Goal: Task Accomplishment & Management: Manage account settings

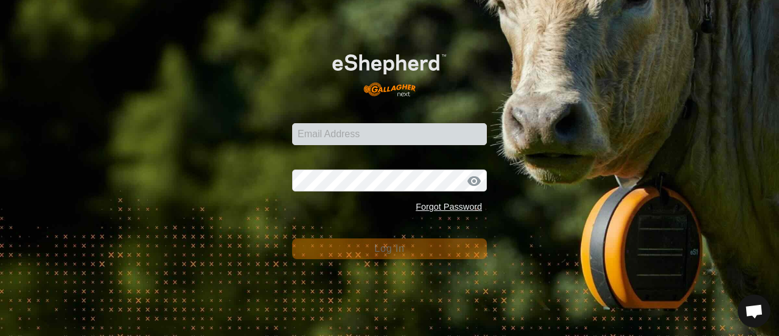
click at [311, 138] on input "Email Address" at bounding box center [389, 134] width 195 height 22
type input "[EMAIL_ADDRESS][DOMAIN_NAME]"
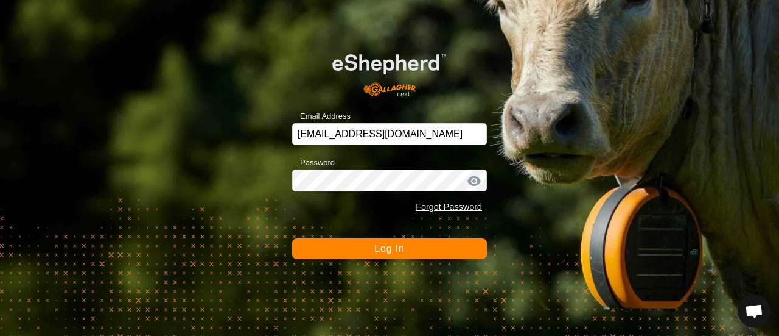
click at [397, 246] on span "Log In" at bounding box center [389, 248] width 30 height 10
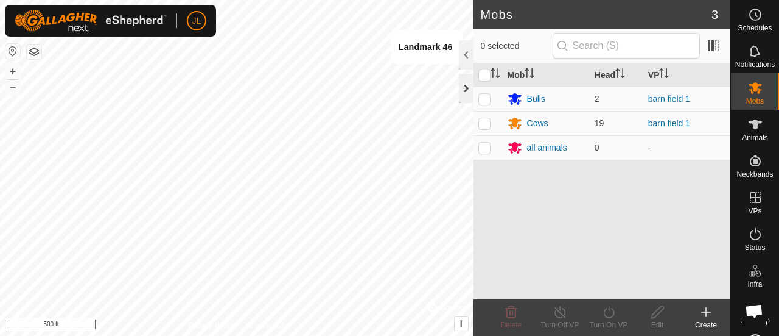
click at [464, 94] on div at bounding box center [466, 88] width 15 height 29
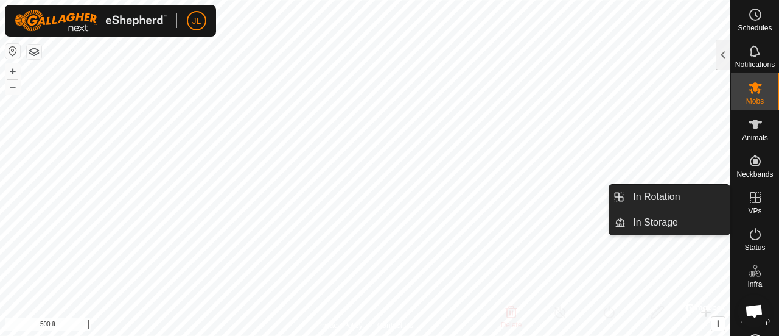
click at [757, 195] on icon at bounding box center [755, 197] width 15 height 15
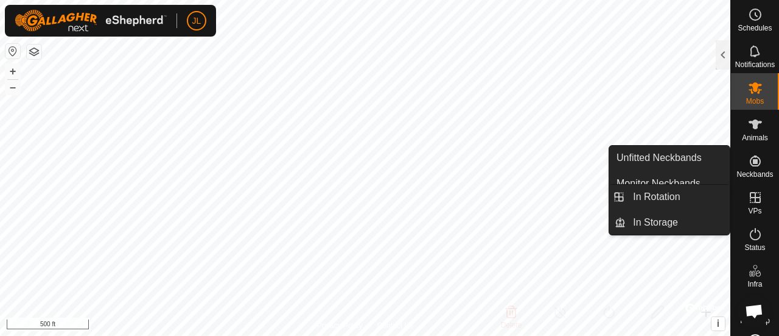
click at [753, 195] on icon at bounding box center [755, 197] width 15 height 15
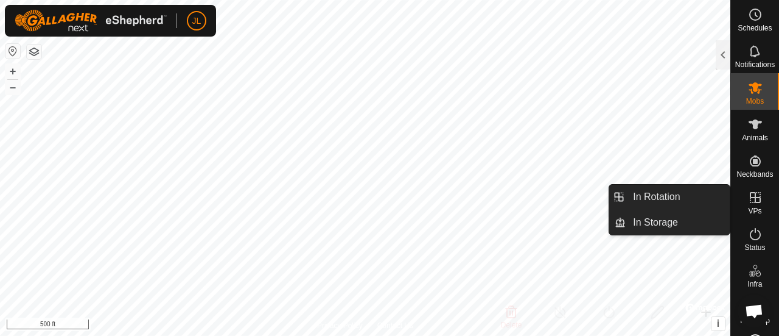
click at [750, 202] on icon at bounding box center [755, 197] width 11 height 11
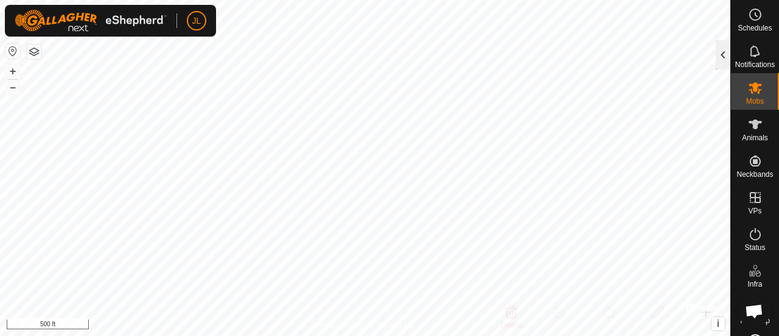
click at [720, 58] on div at bounding box center [723, 54] width 15 height 29
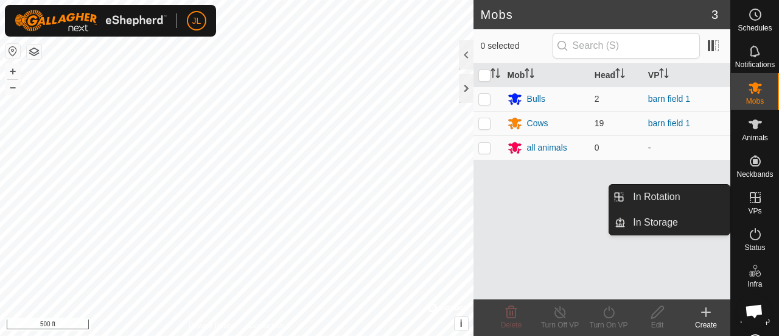
click at [756, 195] on icon at bounding box center [755, 197] width 15 height 15
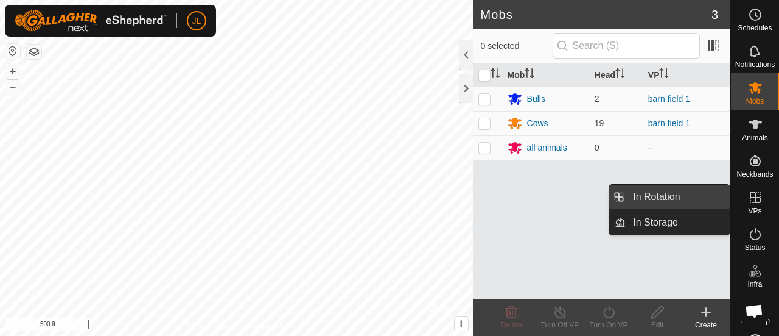
click at [662, 205] on link "In Rotation" at bounding box center [678, 197] width 104 height 24
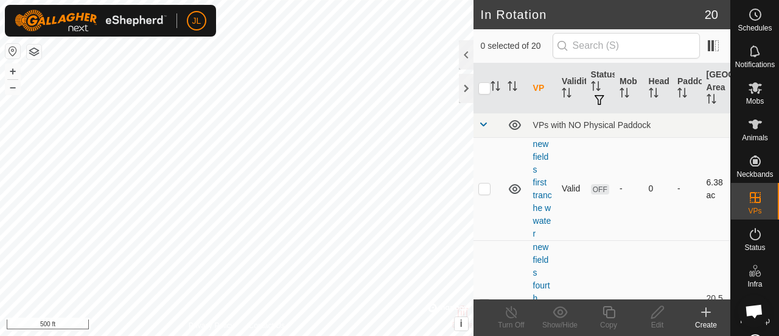
checkbox input "true"
click at [656, 318] on icon at bounding box center [657, 311] width 15 height 15
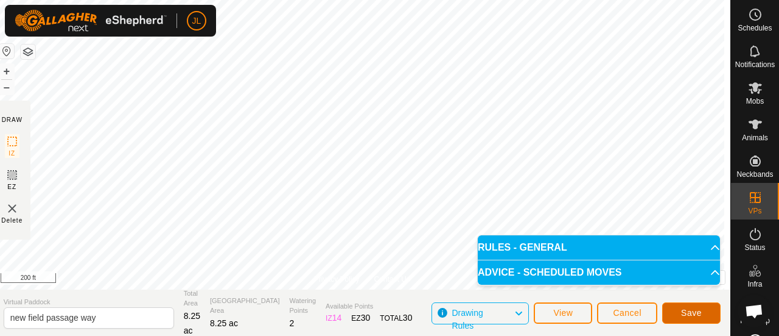
click at [681, 315] on button "Save" at bounding box center [692, 312] width 58 height 21
click at [569, 310] on span "View" at bounding box center [563, 313] width 19 height 10
click at [519, 308] on icon at bounding box center [519, 313] width 10 height 16
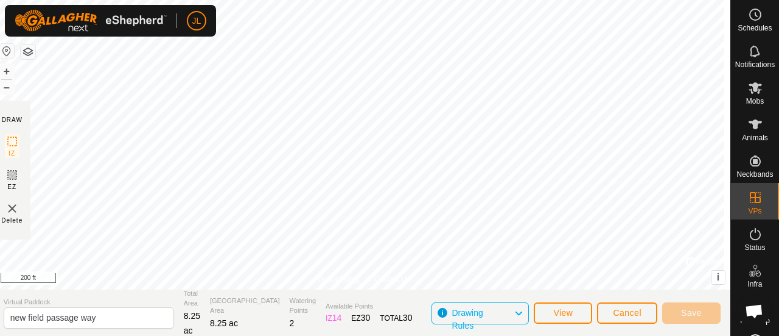
click at [516, 311] on icon at bounding box center [519, 313] width 10 height 16
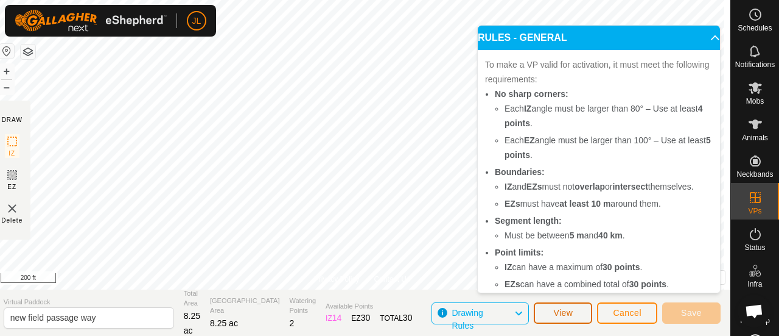
click at [560, 317] on span "View" at bounding box center [563, 313] width 19 height 10
click at [628, 318] on button "Cancel" at bounding box center [627, 312] width 60 height 21
click at [638, 305] on button "Cancel" at bounding box center [627, 312] width 60 height 21
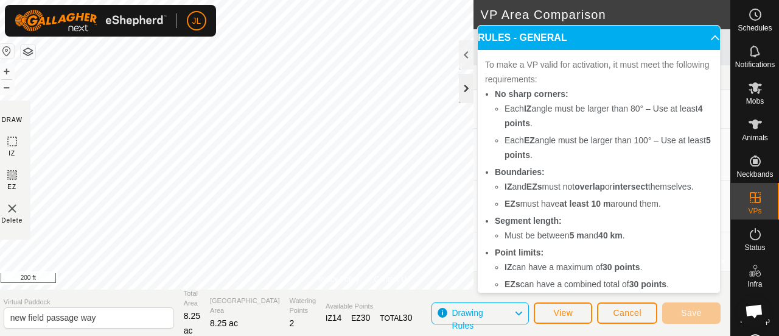
click at [468, 92] on div at bounding box center [466, 88] width 15 height 29
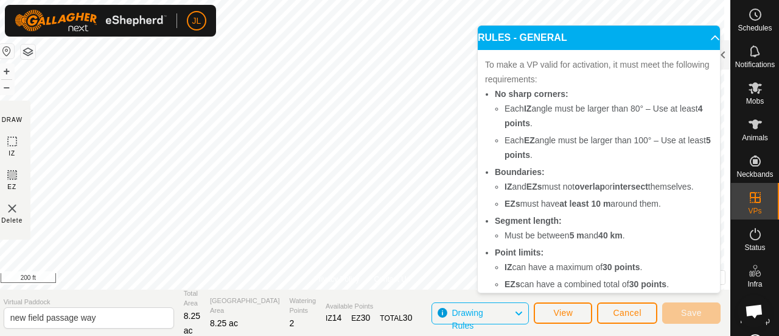
click at [695, 31] on p-accordion-header "RULES - GENERAL" at bounding box center [599, 38] width 242 height 24
click at [696, 35] on p-accordion-header "RULES - GENERAL" at bounding box center [599, 38] width 242 height 24
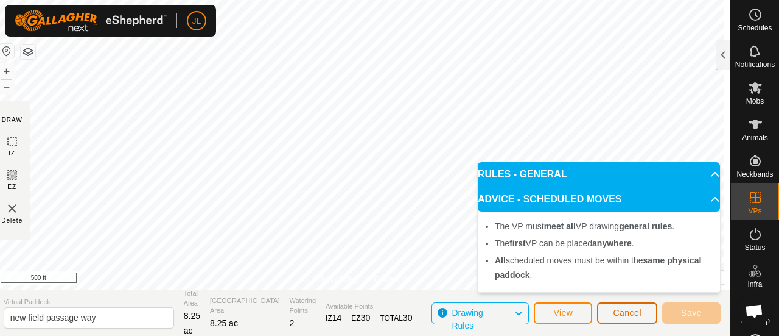
click at [603, 311] on button "Cancel" at bounding box center [627, 312] width 60 height 21
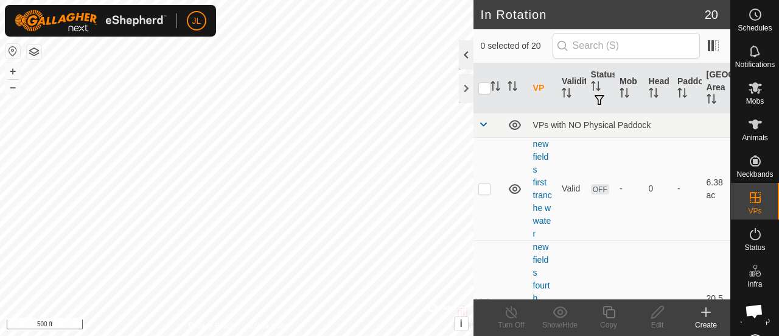
checkbox input "true"
click at [658, 314] on icon at bounding box center [658, 312] width 12 height 12
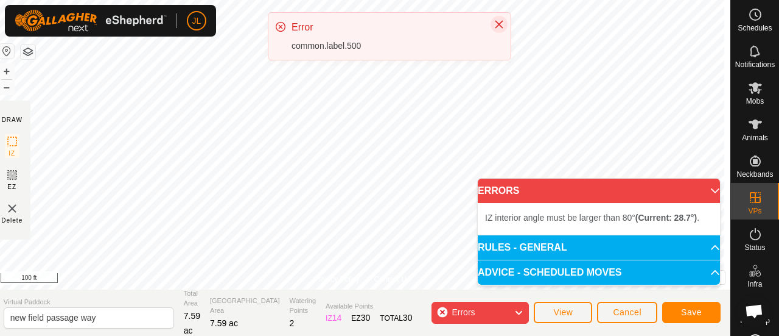
click at [497, 25] on icon "Close" at bounding box center [500, 25] width 8 height 8
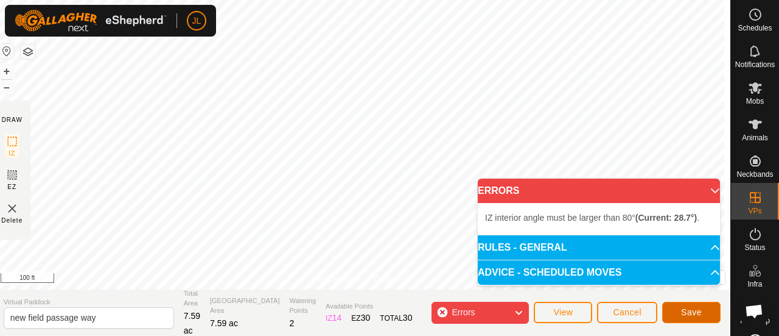
click at [689, 314] on span "Save" at bounding box center [691, 312] width 21 height 10
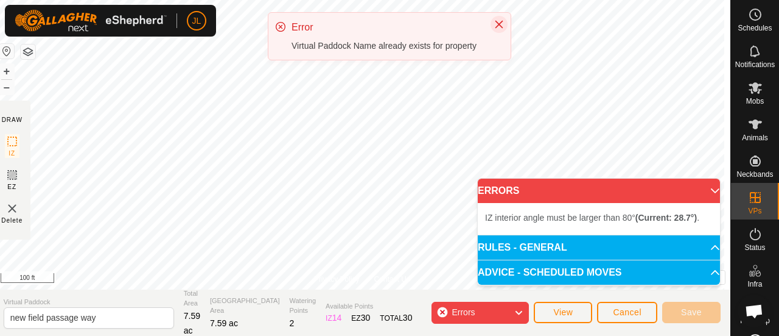
click at [499, 23] on icon "Close" at bounding box center [499, 24] width 10 height 10
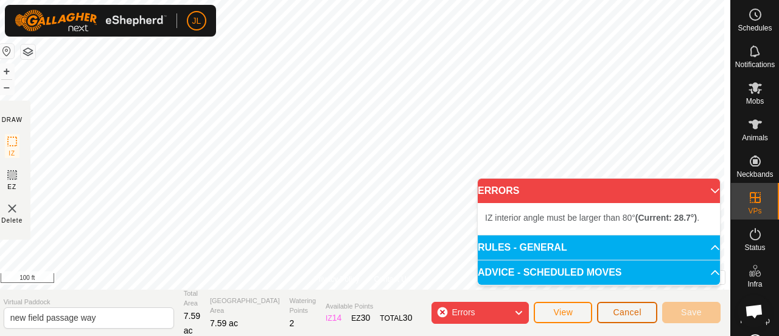
click at [627, 319] on button "Cancel" at bounding box center [627, 311] width 60 height 21
click at [629, 320] on button "Cancel" at bounding box center [627, 311] width 60 height 21
click at [708, 195] on p-accordion-header "ERRORS" at bounding box center [599, 190] width 242 height 24
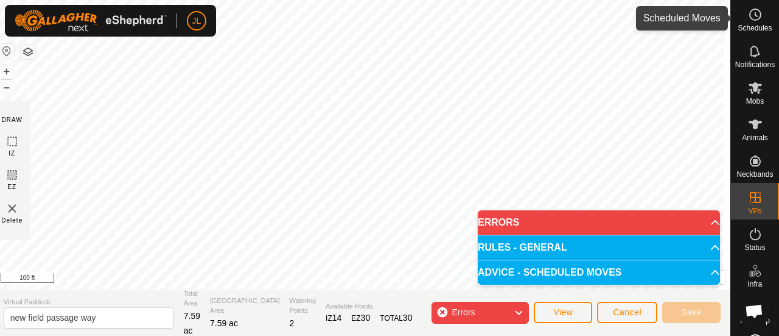
click at [749, 14] on icon at bounding box center [755, 14] width 15 height 15
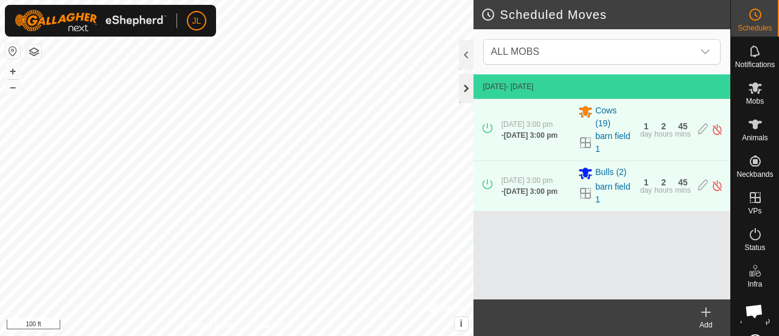
click at [469, 90] on div at bounding box center [466, 88] width 15 height 29
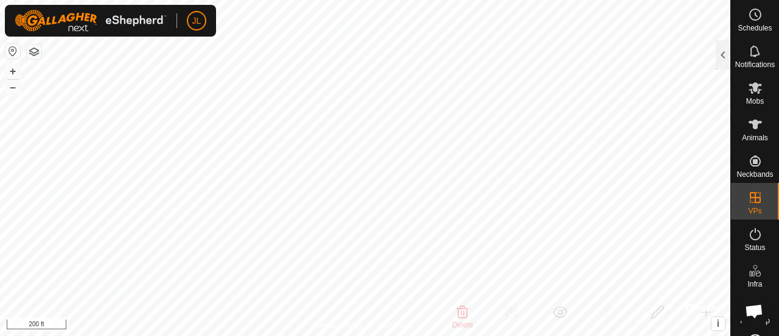
checkbox input "false"
checkbox input "true"
checkbox input "false"
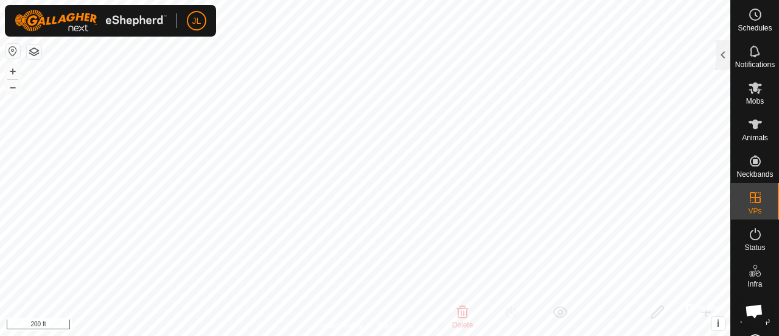
checkbox input "false"
checkbox input "true"
checkbox input "false"
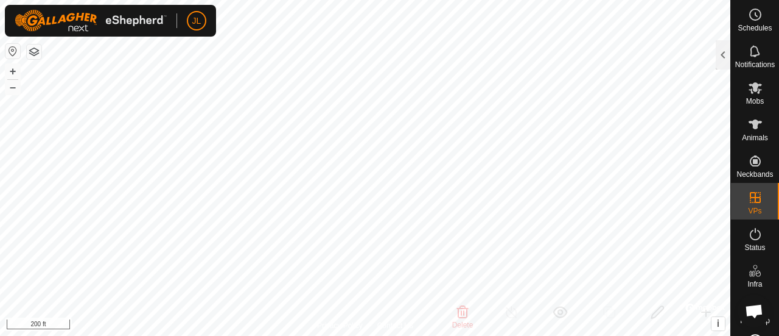
checkbox input "true"
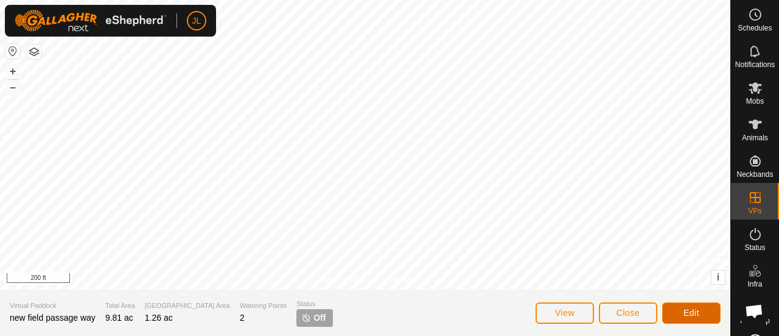
click at [682, 317] on button "Edit" at bounding box center [692, 312] width 58 height 21
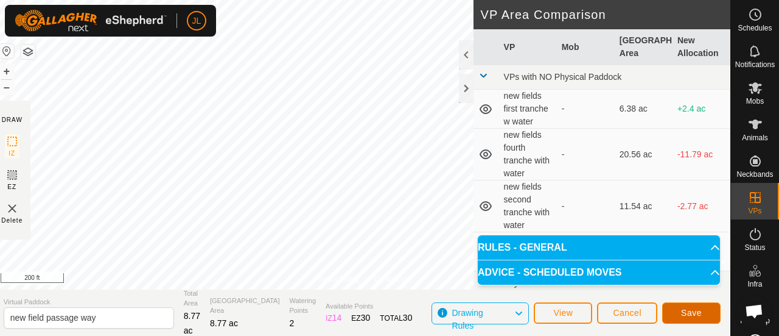
click at [696, 316] on span "Save" at bounding box center [691, 313] width 21 height 10
click at [466, 87] on div at bounding box center [466, 88] width 15 height 29
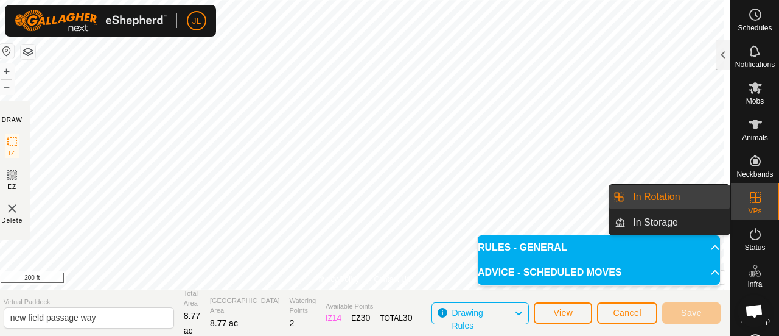
click at [751, 197] on icon at bounding box center [755, 197] width 11 height 11
click at [658, 197] on link "In Rotation" at bounding box center [678, 197] width 104 height 24
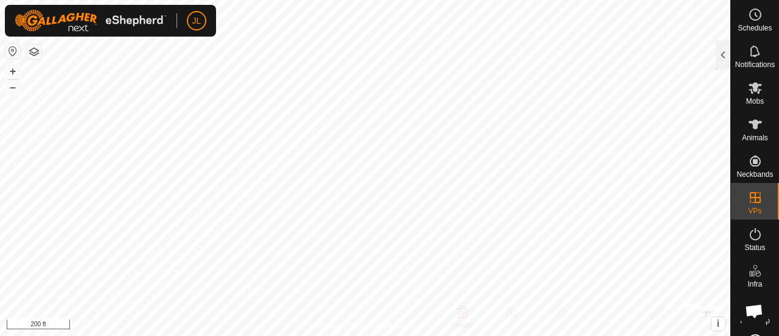
checkbox input "true"
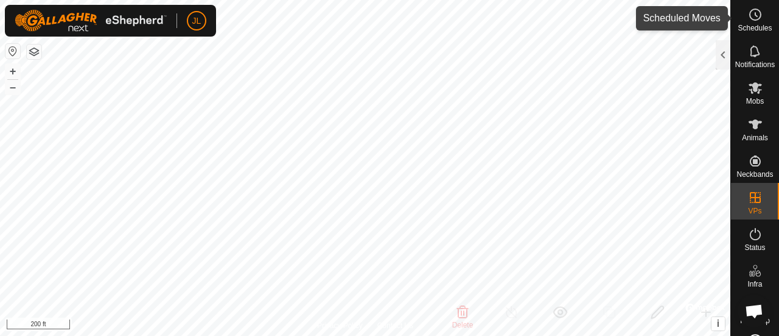
click at [753, 14] on icon at bounding box center [755, 14] width 15 height 15
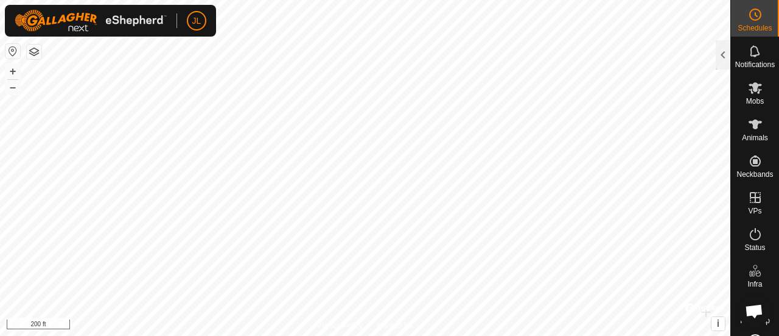
click at [753, 14] on icon at bounding box center [755, 14] width 15 height 15
click at [723, 53] on div at bounding box center [723, 54] width 15 height 29
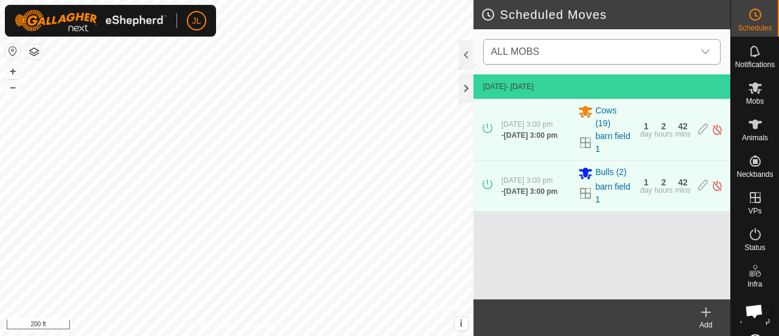
click at [706, 52] on icon "dropdown trigger" at bounding box center [706, 52] width 10 height 10
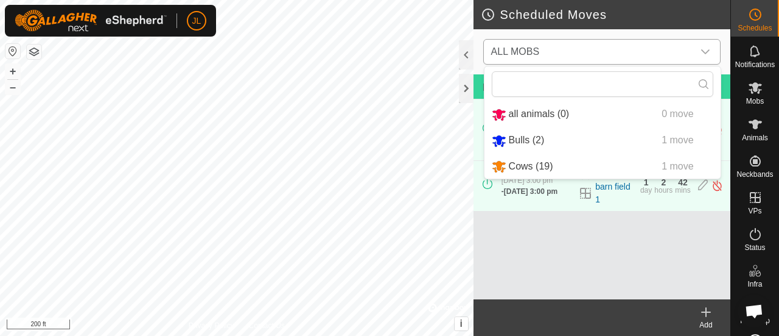
click at [614, 142] on li "Bulls (2) 1 move" at bounding box center [603, 140] width 236 height 25
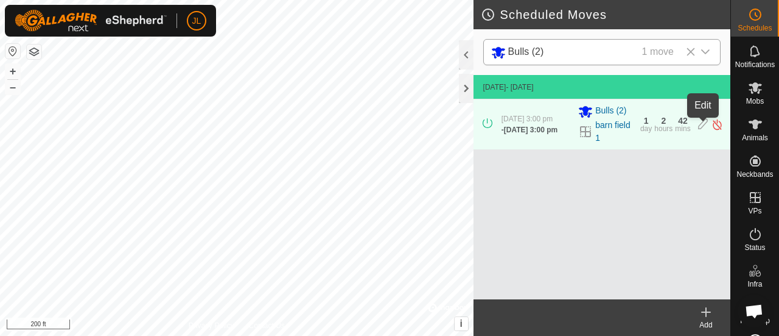
click at [701, 127] on icon at bounding box center [703, 124] width 10 height 13
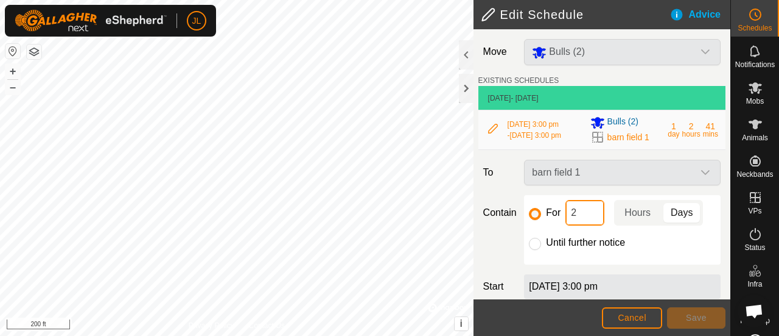
click at [584, 225] on input "2" at bounding box center [585, 213] width 39 height 26
click at [468, 91] on div at bounding box center [466, 88] width 15 height 29
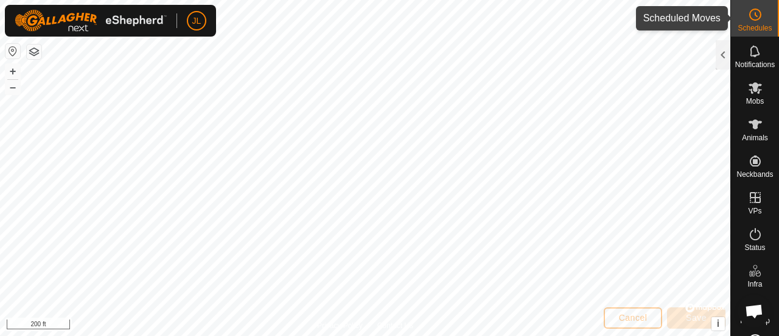
click at [753, 12] on icon at bounding box center [755, 14] width 15 height 15
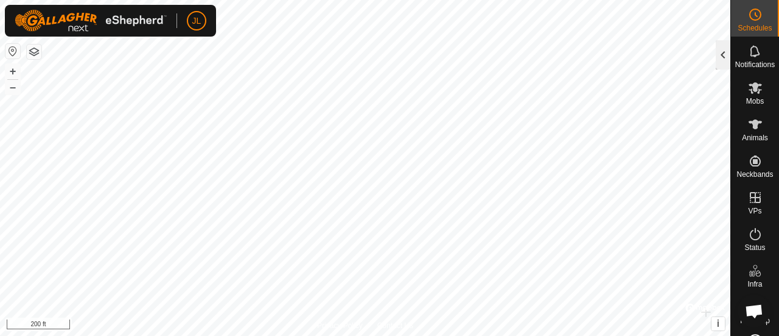
click at [725, 51] on div at bounding box center [723, 54] width 15 height 29
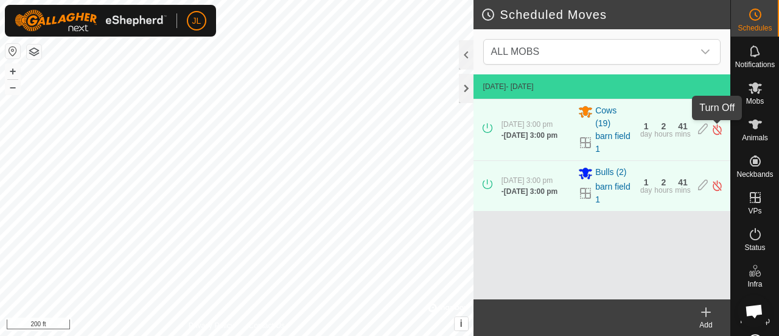
click at [718, 128] on img at bounding box center [718, 129] width 12 height 13
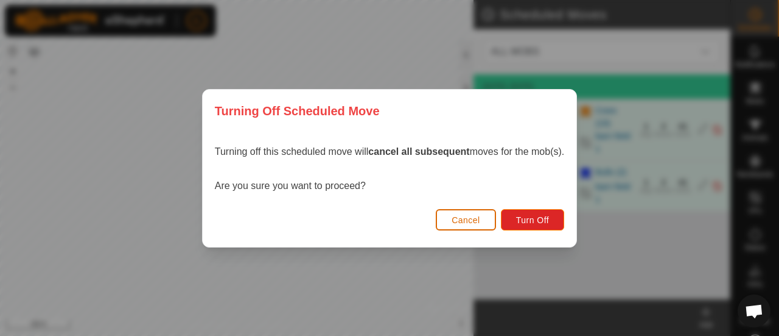
click at [483, 221] on button "Cancel" at bounding box center [466, 219] width 60 height 21
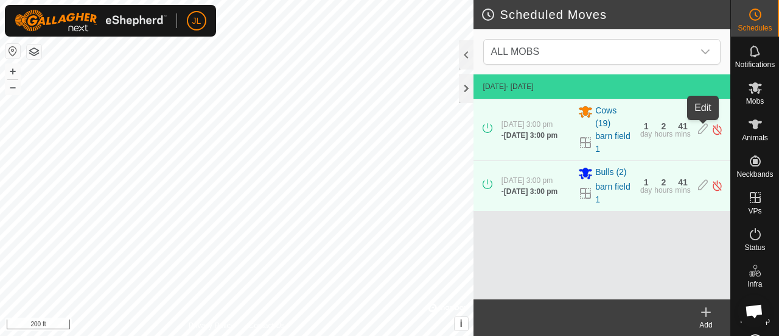
click at [700, 128] on icon at bounding box center [703, 129] width 10 height 13
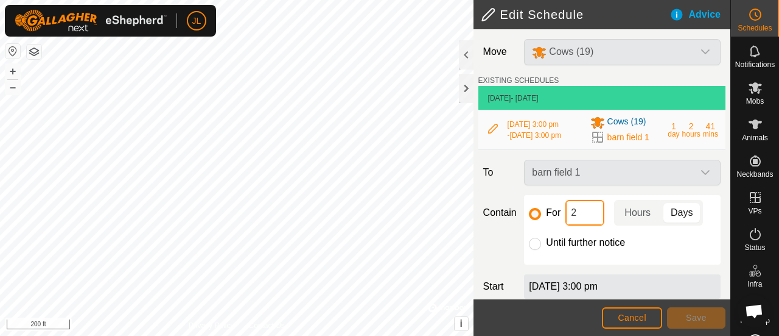
click at [585, 223] on input "2" at bounding box center [585, 213] width 39 height 26
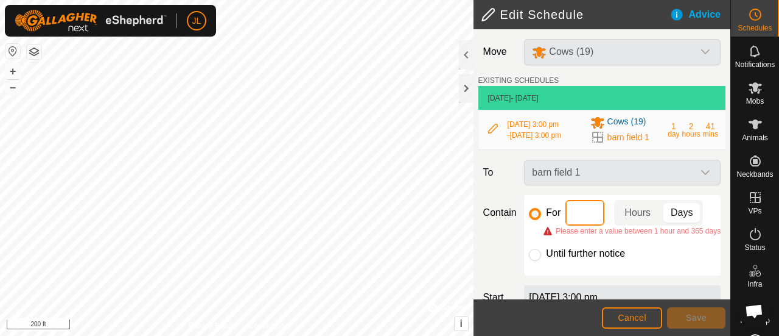
type input "4"
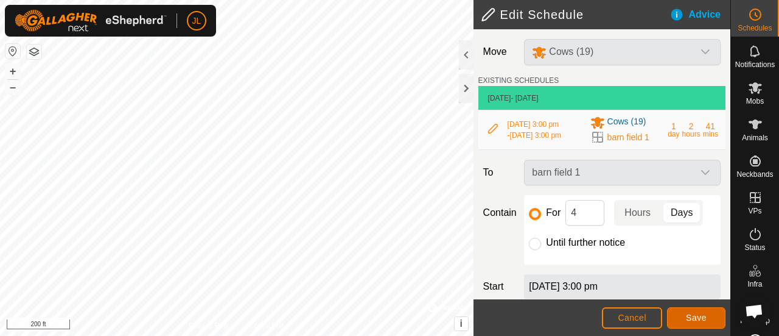
click at [703, 314] on span "Save" at bounding box center [696, 317] width 21 height 10
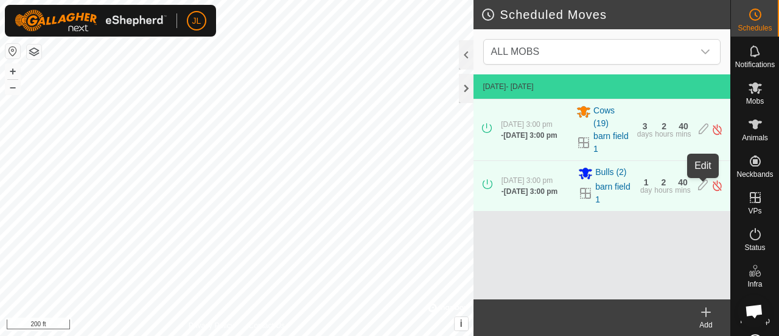
click at [703, 186] on icon at bounding box center [703, 185] width 10 height 13
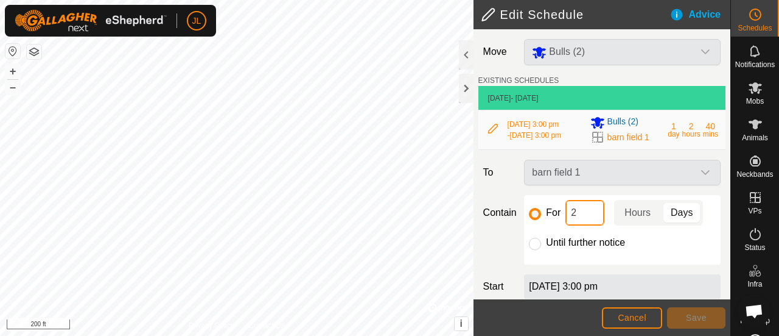
click at [585, 222] on input "2" at bounding box center [585, 213] width 39 height 26
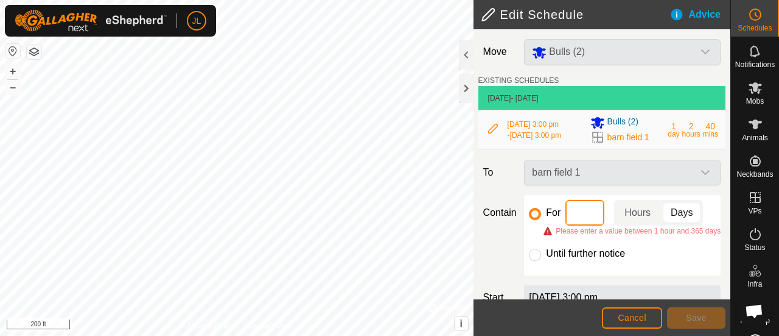
type input "4"
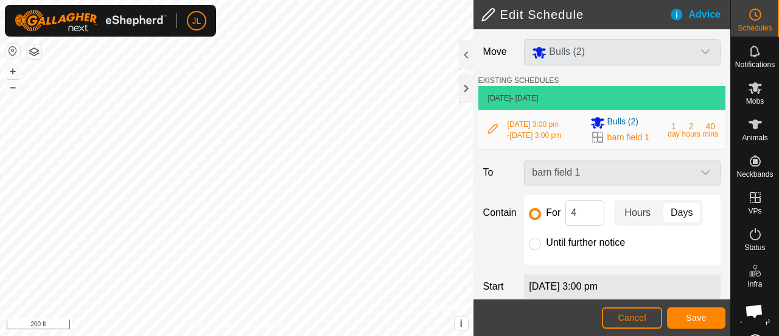
click at [639, 223] on p-togglebutton "Hours" at bounding box center [637, 213] width 47 height 26
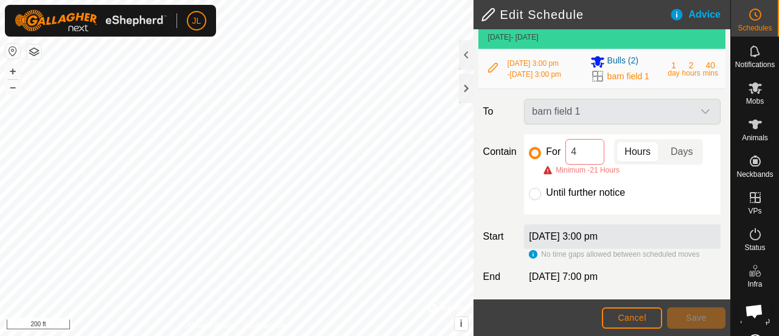
scroll to position [70, 0]
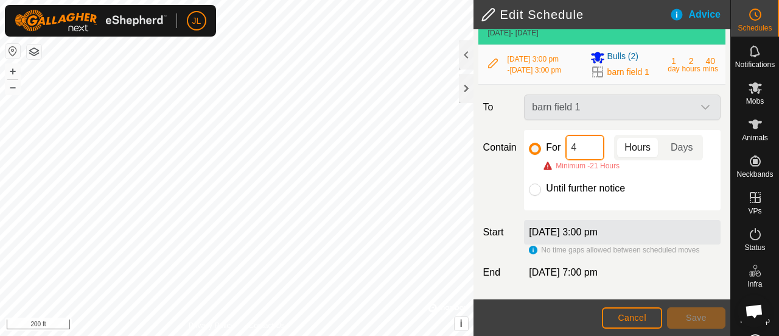
click at [582, 158] on input "4" at bounding box center [585, 148] width 39 height 26
type input "4"
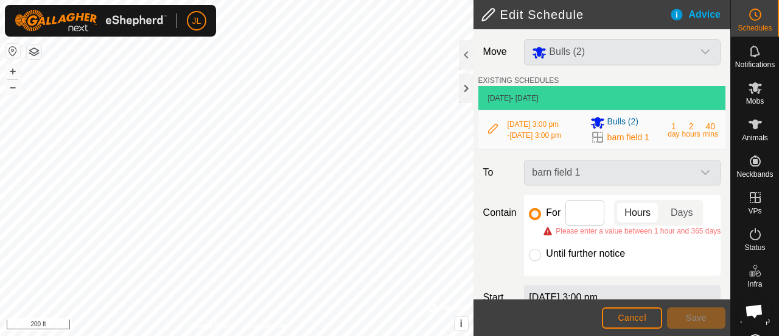
click at [668, 138] on div "day" at bounding box center [674, 133] width 12 height 7
click at [583, 225] on input at bounding box center [585, 213] width 39 height 26
type input "1"
type input "21"
click at [644, 219] on p-togglebutton "Hours" at bounding box center [637, 213] width 47 height 26
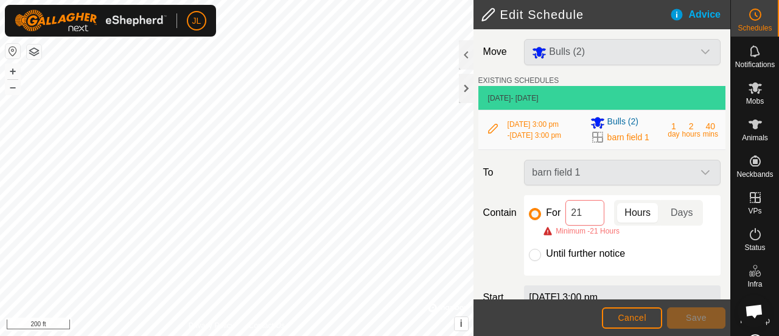
scroll to position [75, 0]
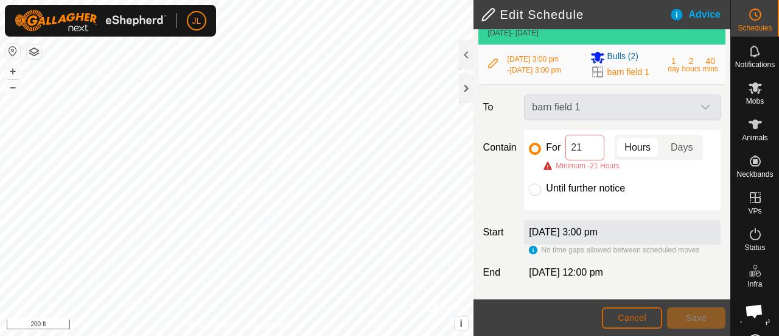
click at [632, 318] on span "Cancel" at bounding box center [632, 317] width 29 height 10
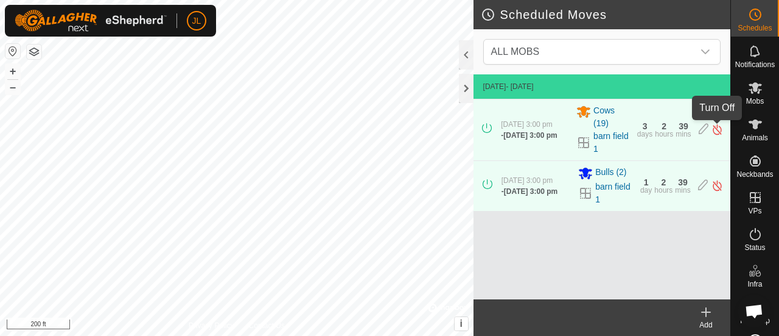
click at [714, 127] on img at bounding box center [718, 129] width 12 height 13
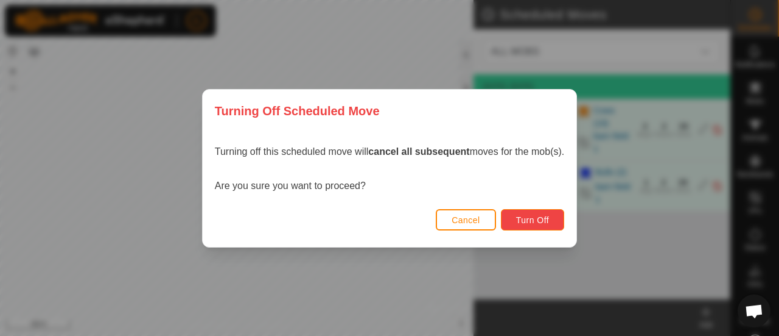
click at [543, 225] on span "Turn Off" at bounding box center [532, 220] width 33 height 10
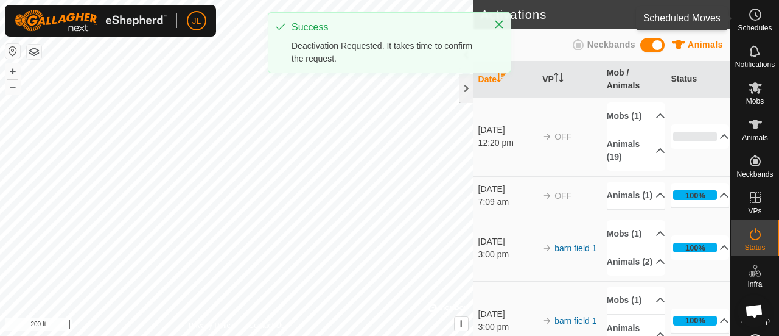
click at [756, 13] on icon at bounding box center [755, 14] width 15 height 15
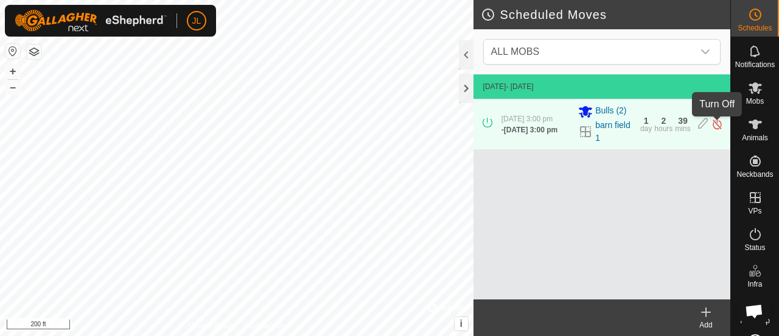
click at [717, 127] on img at bounding box center [718, 124] width 12 height 13
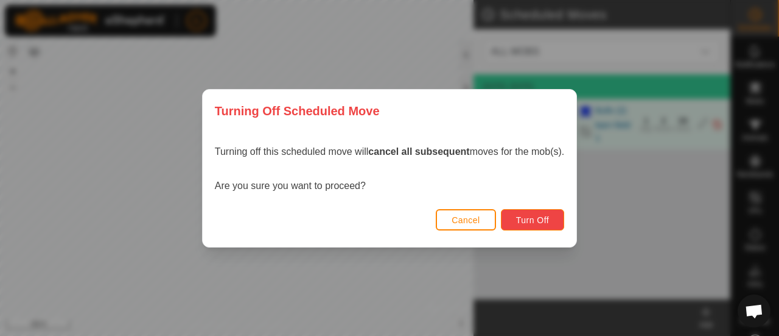
click at [554, 214] on button "Turn Off" at bounding box center [533, 219] width 64 height 21
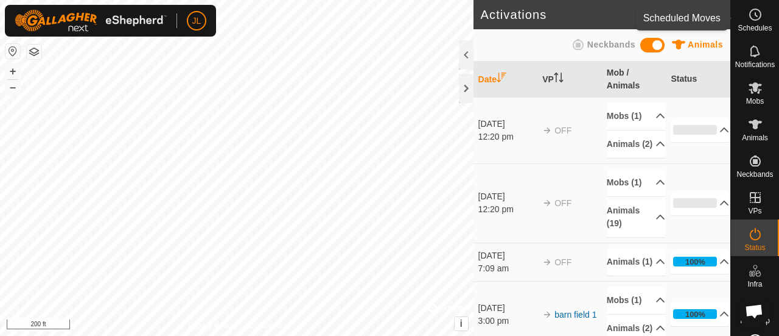
click at [756, 16] on icon at bounding box center [757, 15] width 2 height 4
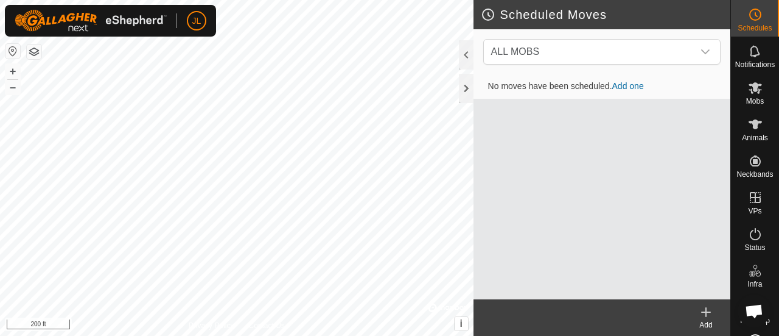
click at [709, 309] on icon at bounding box center [706, 311] width 15 height 15
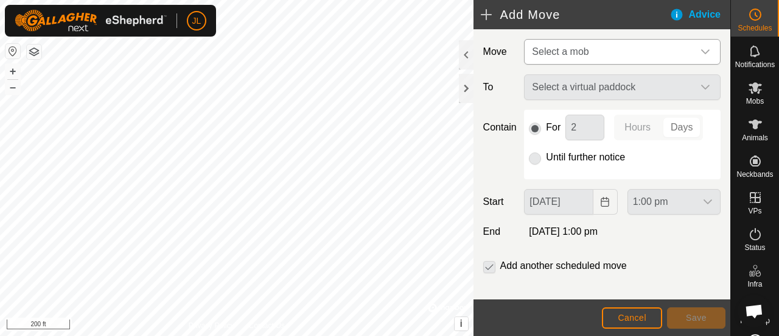
click at [701, 47] on icon "dropdown trigger" at bounding box center [706, 52] width 10 height 10
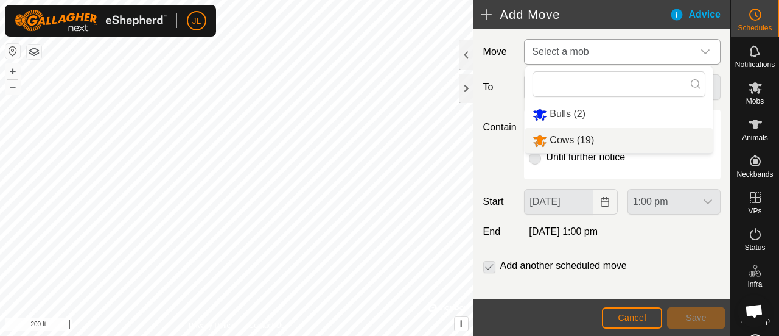
click at [591, 133] on li "Cows (19)" at bounding box center [619, 140] width 188 height 25
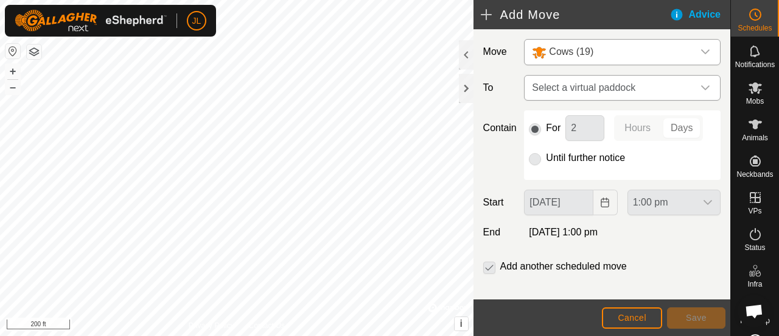
click at [701, 87] on icon "dropdown trigger" at bounding box center [705, 87] width 9 height 5
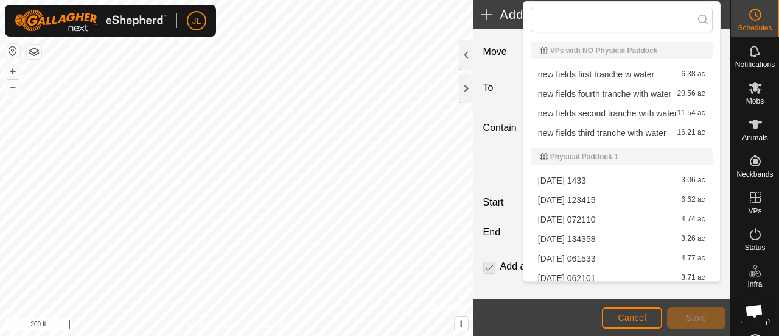
click at [653, 79] on li "new fields first tranche w water 6.38 ac" at bounding box center [622, 74] width 182 height 18
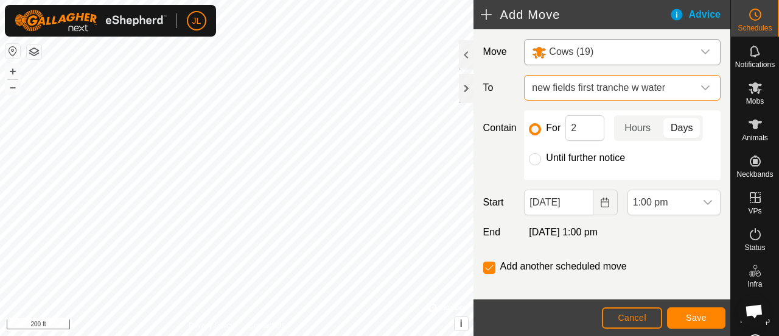
scroll to position [12, 0]
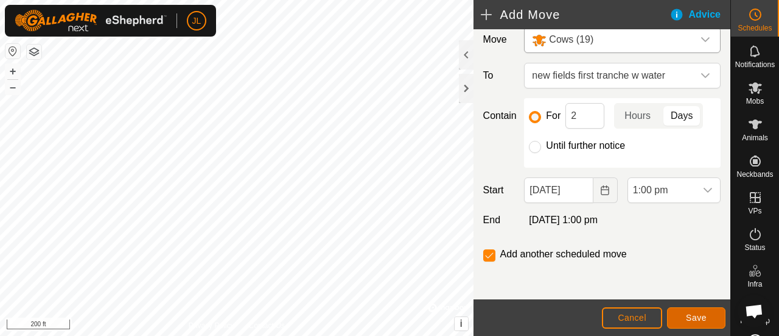
click at [689, 317] on span "Save" at bounding box center [696, 317] width 21 height 10
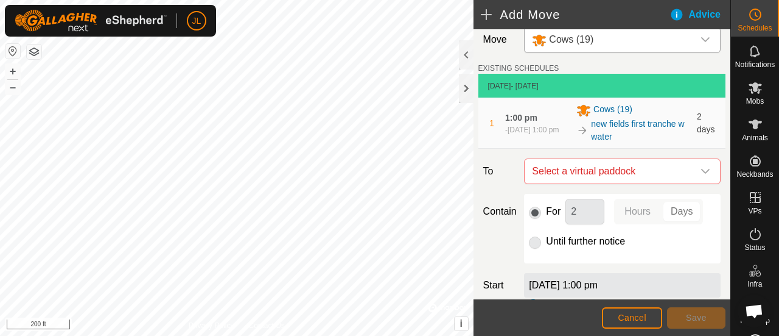
scroll to position [0, 0]
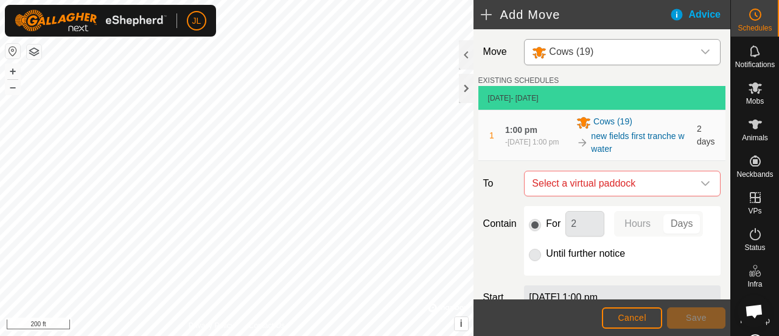
click at [701, 52] on icon "dropdown trigger" at bounding box center [706, 52] width 10 height 10
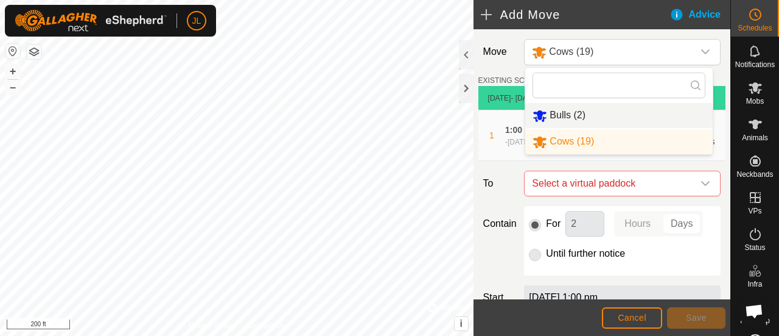
click at [627, 116] on li "Bulls (2)" at bounding box center [619, 115] width 188 height 25
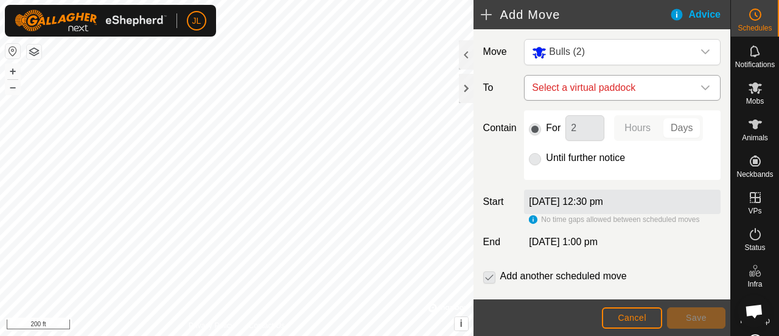
click at [701, 88] on icon "dropdown trigger" at bounding box center [706, 88] width 10 height 10
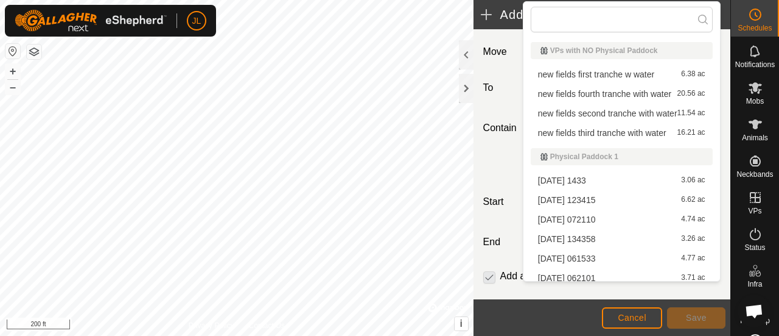
click at [653, 75] on li "new fields first tranche w water 6.38 ac" at bounding box center [622, 74] width 182 height 18
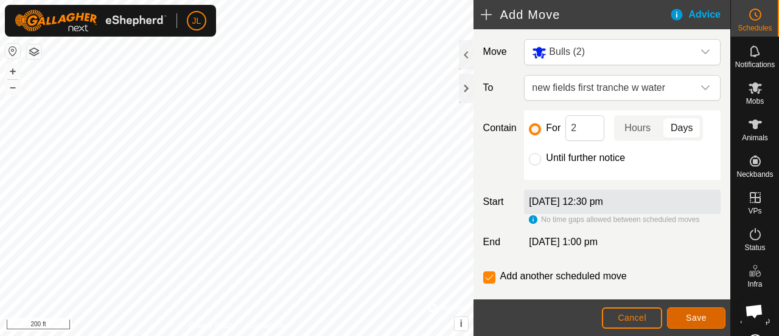
click at [697, 325] on button "Save" at bounding box center [696, 317] width 58 height 21
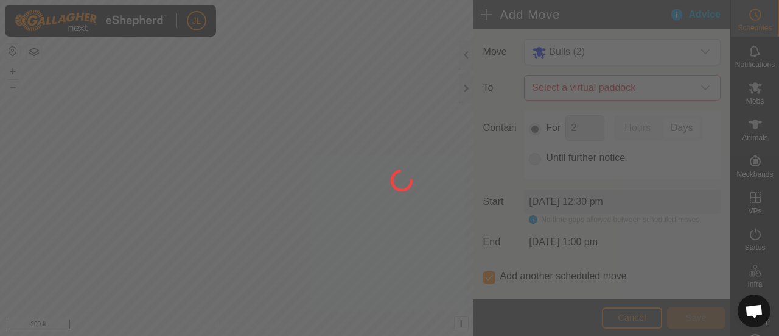
click at [697, 325] on div at bounding box center [389, 168] width 779 height 336
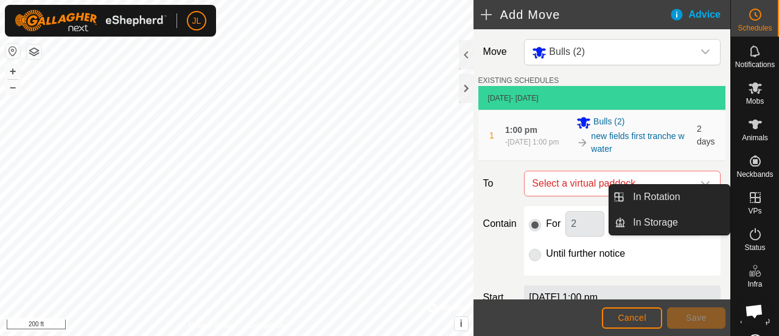
click at [755, 190] on icon at bounding box center [755, 197] width 15 height 15
click at [754, 198] on icon at bounding box center [755, 197] width 11 height 11
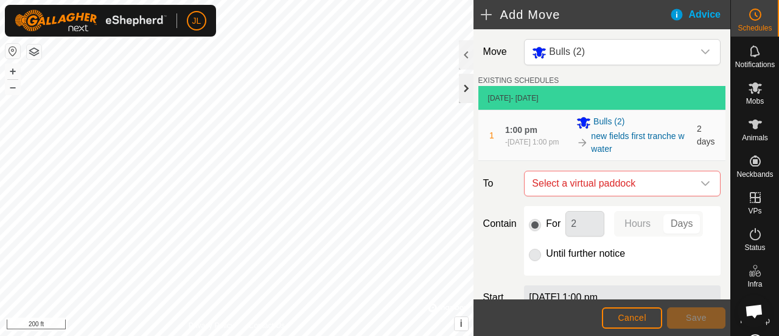
click at [460, 88] on div at bounding box center [466, 88] width 15 height 29
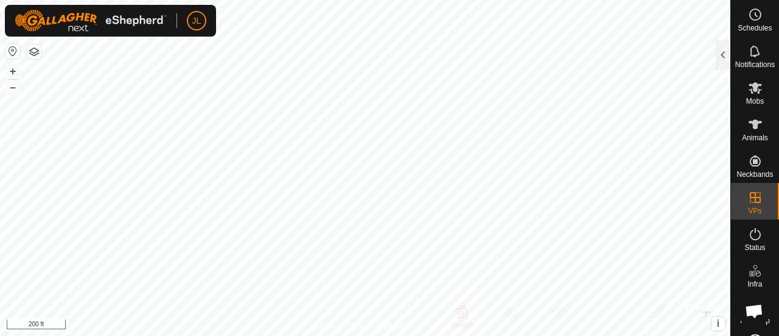
checkbox input "true"
click at [721, 51] on div at bounding box center [723, 54] width 15 height 29
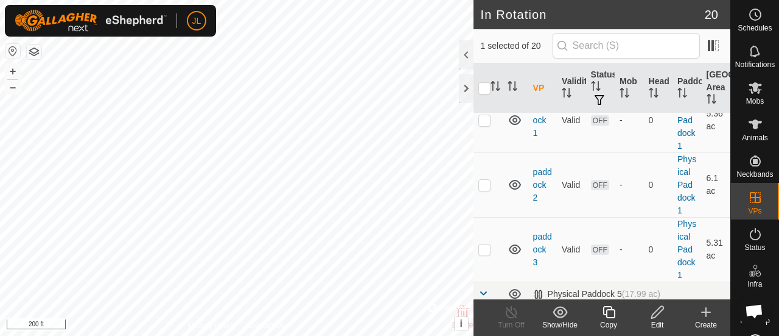
scroll to position [824, 0]
click at [661, 312] on icon at bounding box center [657, 311] width 15 height 15
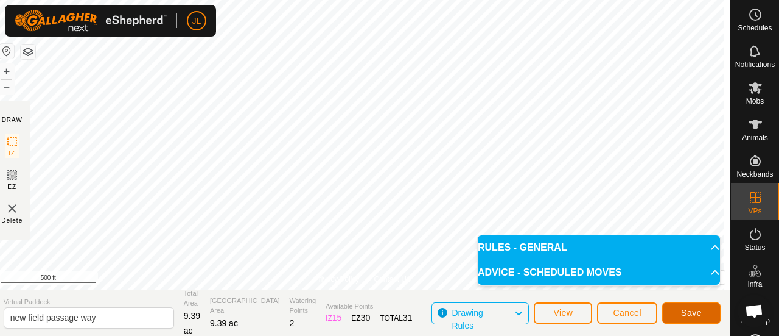
click at [689, 306] on button "Save" at bounding box center [692, 312] width 58 height 21
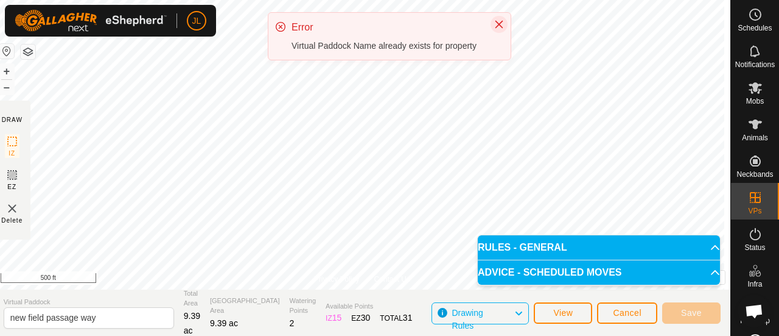
click at [497, 24] on icon "Close" at bounding box center [499, 24] width 10 height 10
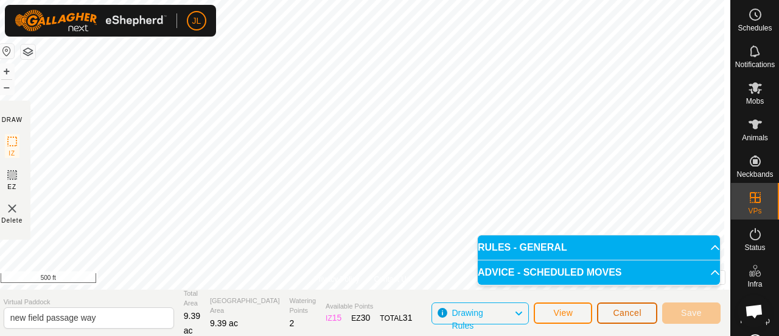
click at [620, 311] on span "Cancel" at bounding box center [627, 313] width 29 height 10
click at [610, 311] on button "Cancel" at bounding box center [627, 312] width 60 height 21
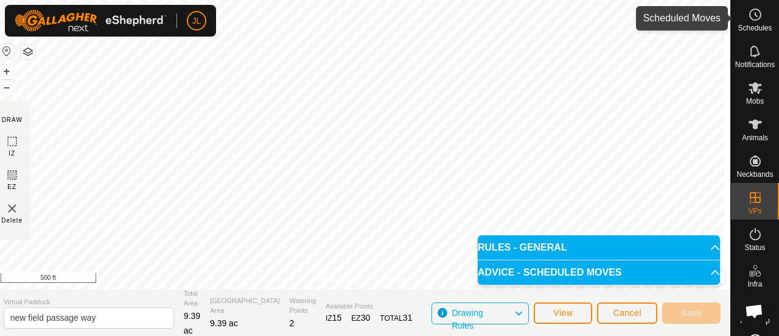
click at [754, 18] on circle at bounding box center [755, 14] width 11 height 11
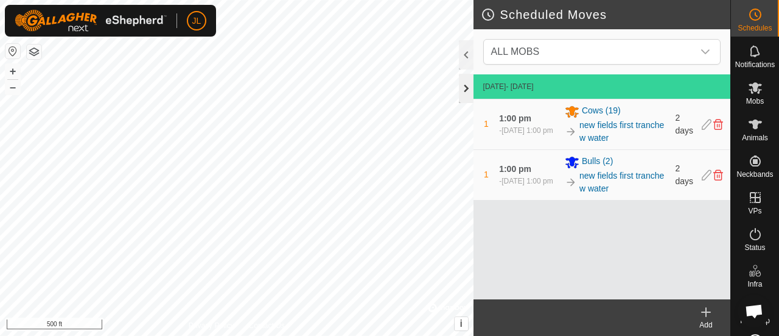
click at [463, 91] on div at bounding box center [466, 88] width 15 height 29
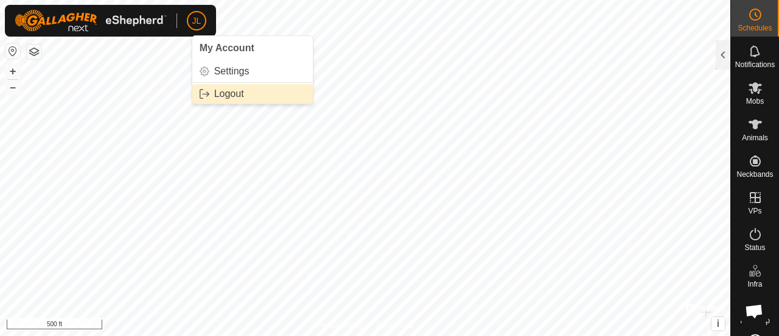
click at [206, 96] on link "Logout" at bounding box center [252, 93] width 121 height 19
